Goal: Obtain resource: Download file/media

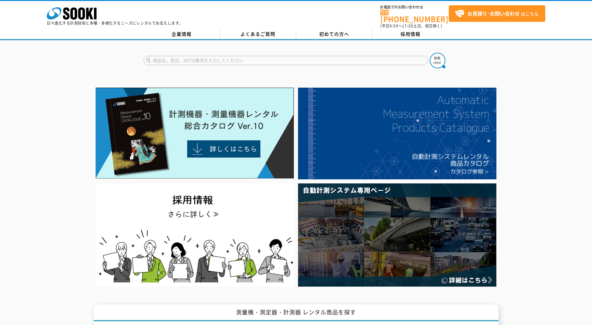
click at [226, 61] on form at bounding box center [296, 61] width 305 height 17
click at [228, 56] on input "text" at bounding box center [286, 60] width 284 height 9
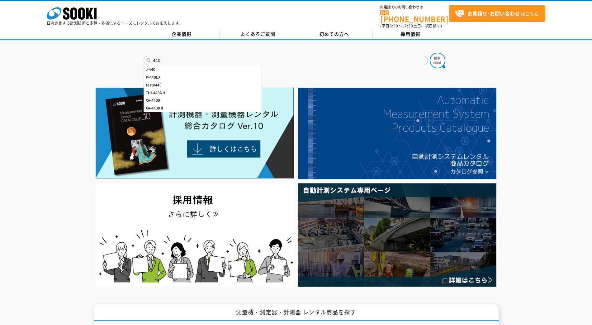
type input "440"
click at [446, 57] on form "440 J-440 P-440EX testo440 THI-440NH XA-4400 XA-4400Ⅱ" at bounding box center [296, 61] width 305 height 17
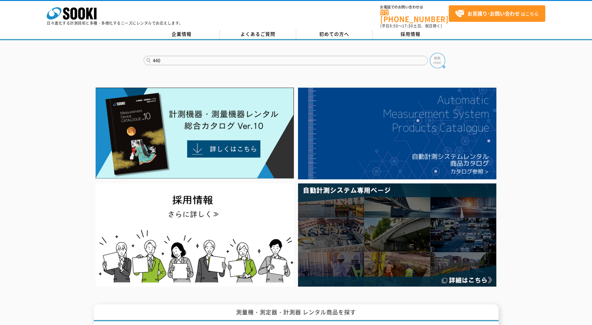
click at [438, 60] on img at bounding box center [438, 61] width 16 height 16
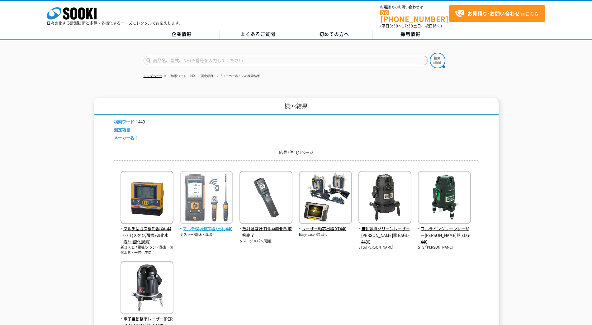
click at [214, 206] on img at bounding box center [206, 198] width 53 height 55
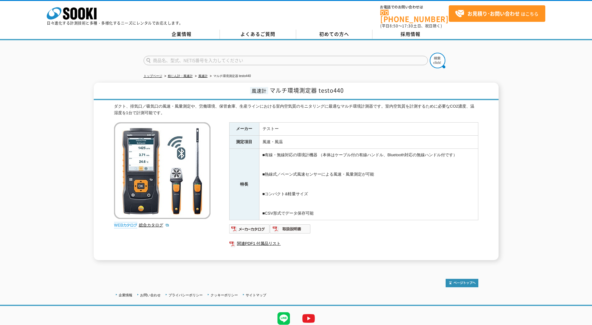
click at [192, 241] on div "ダクト、排気口／吸気口の風速・風量測定や、労働環境、保管倉庫、生産ラインにおける室内空気質のモニタリングに最適なマルチ環境計測器です。室内空気質を計測するため…" at bounding box center [296, 181] width 365 height 157
click at [155, 222] on link "総合カタログ" at bounding box center [154, 224] width 31 height 5
